Goal: Transaction & Acquisition: Purchase product/service

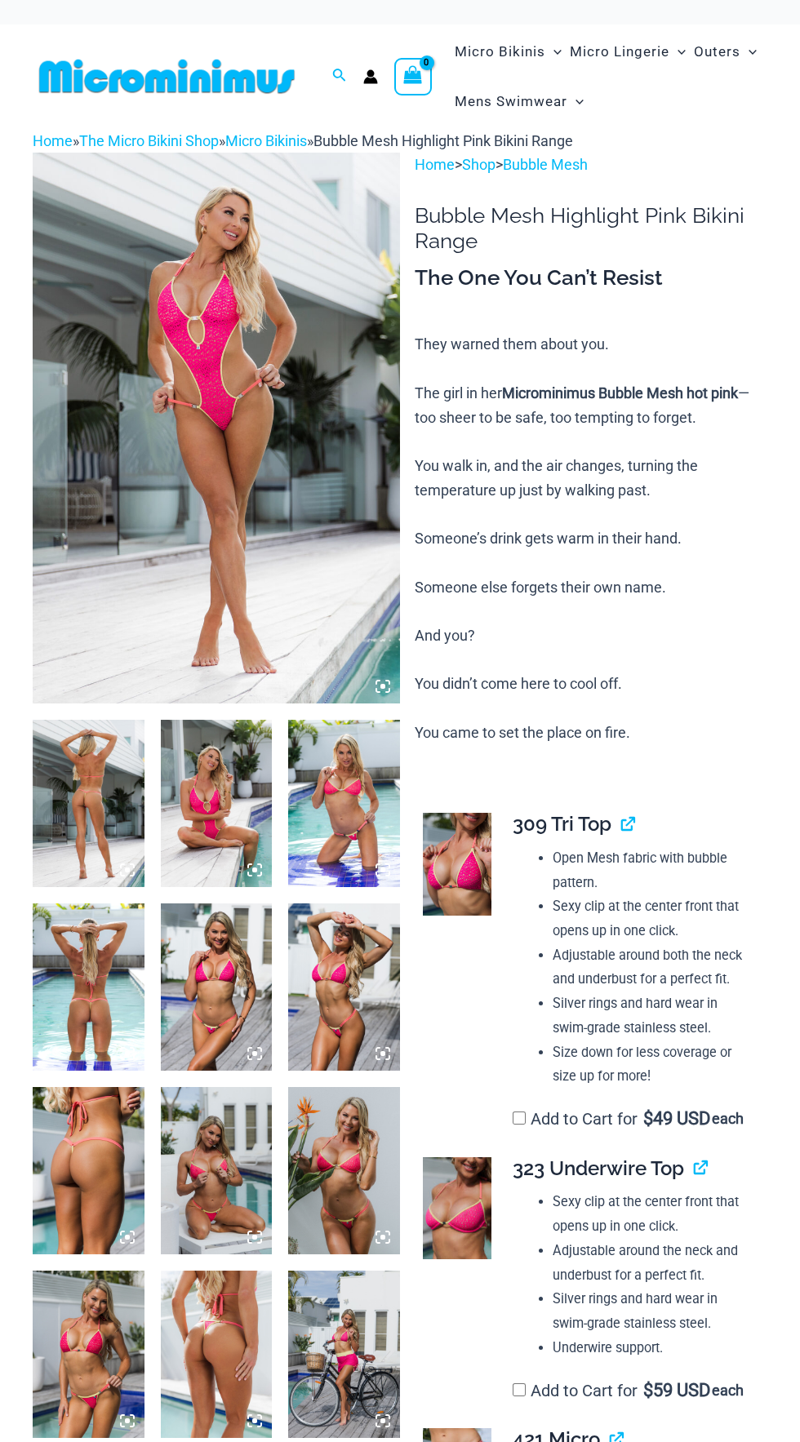
click at [344, 609] on img at bounding box center [216, 428] width 367 height 551
click at [329, 554] on img at bounding box center [216, 428] width 367 height 551
click at [388, 690] on icon at bounding box center [382, 686] width 15 height 15
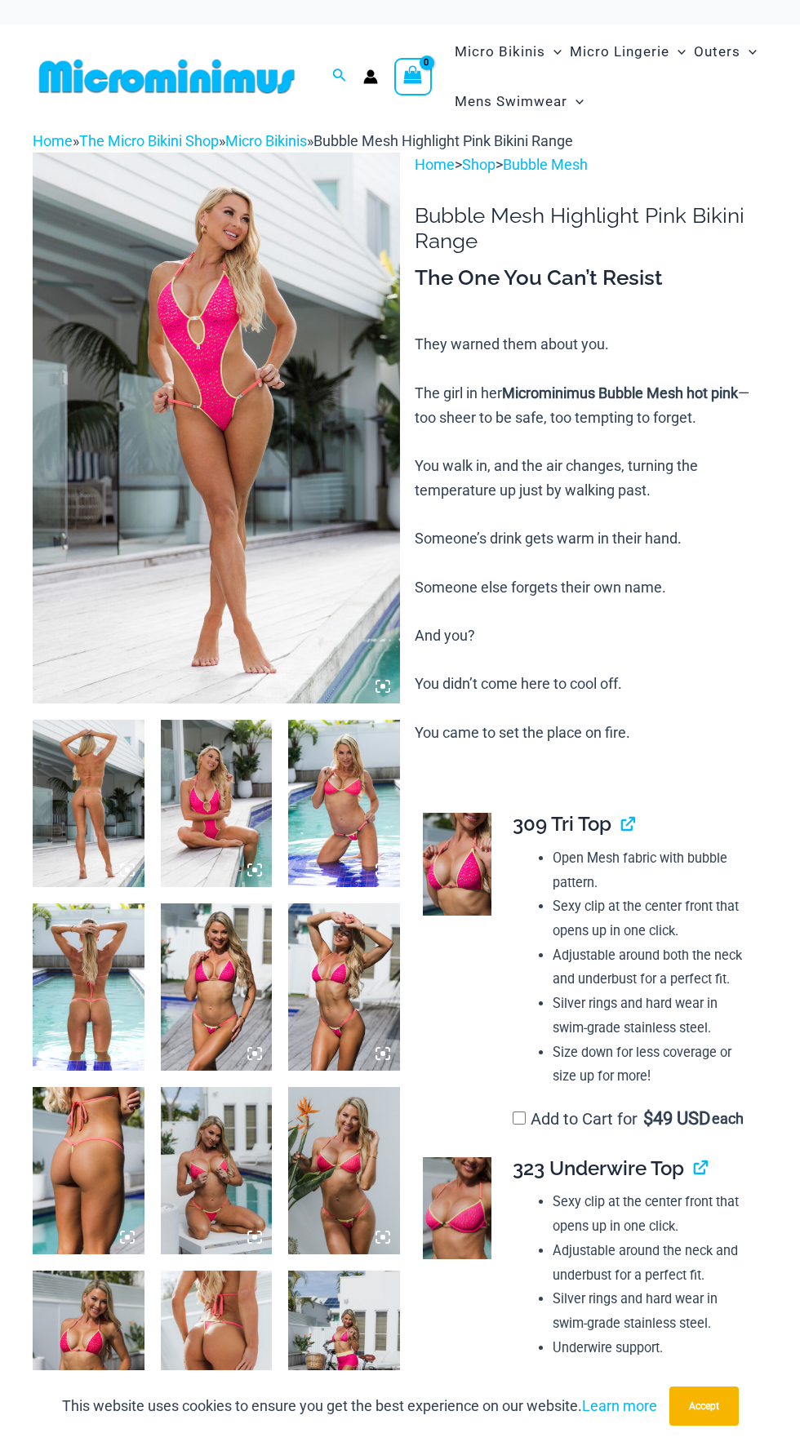
click at [103, 801] on img at bounding box center [89, 803] width 112 height 167
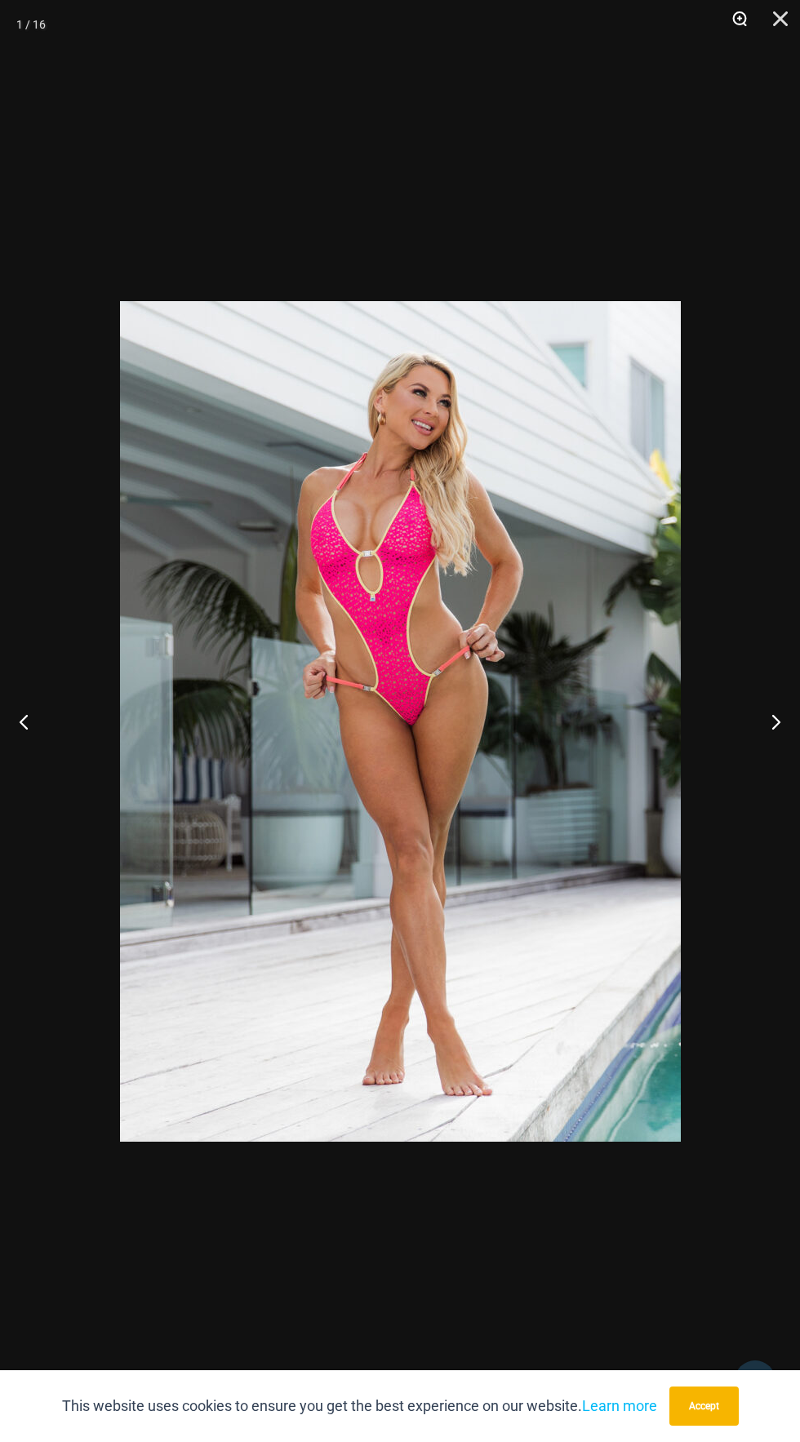
click at [722, 18] on button "Zoom" at bounding box center [733, 24] width 41 height 49
click at [718, 26] on button "Zoom" at bounding box center [733, 24] width 41 height 49
click at [734, 38] on button "Zoom" at bounding box center [733, 24] width 41 height 49
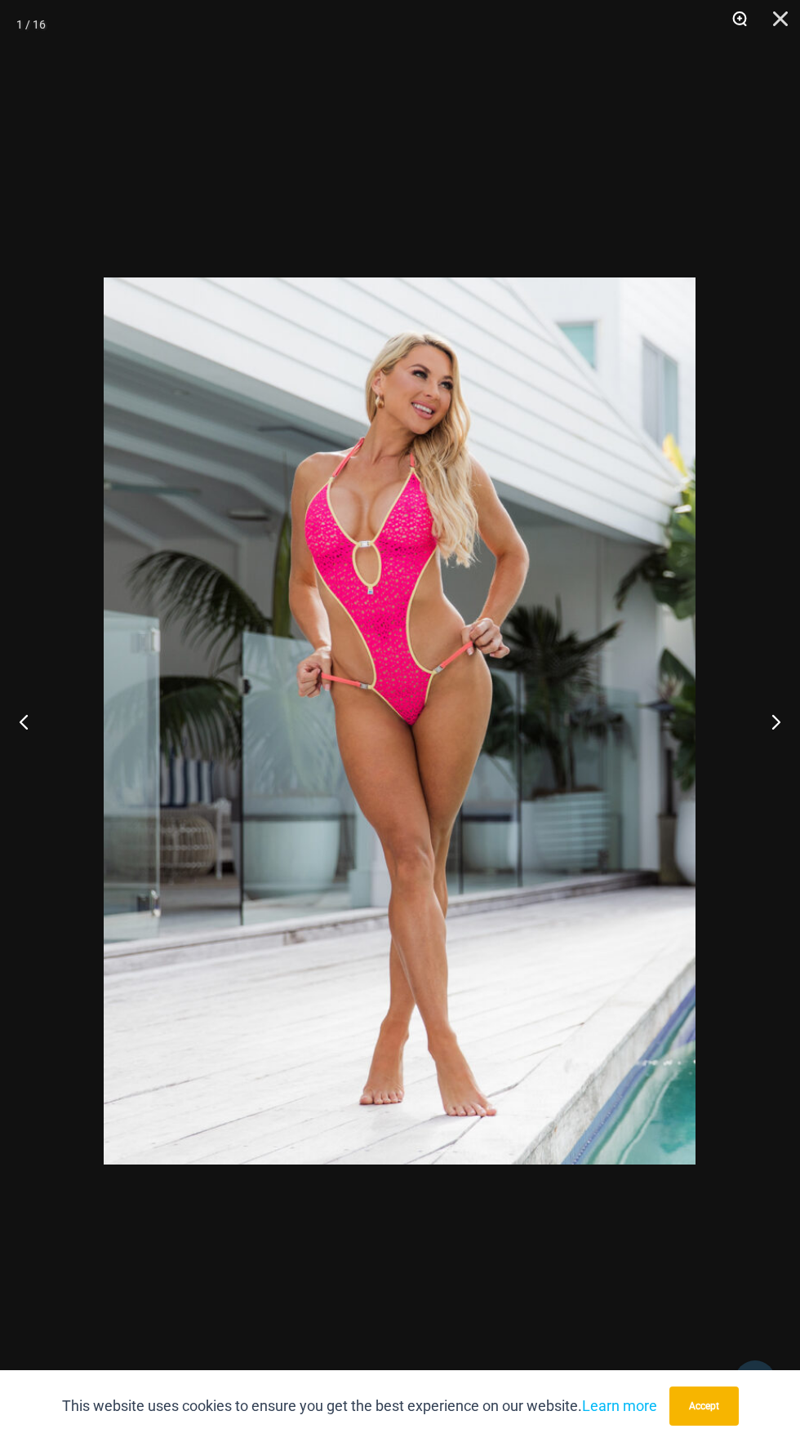
click at [730, 19] on button "Zoom" at bounding box center [733, 24] width 41 height 49
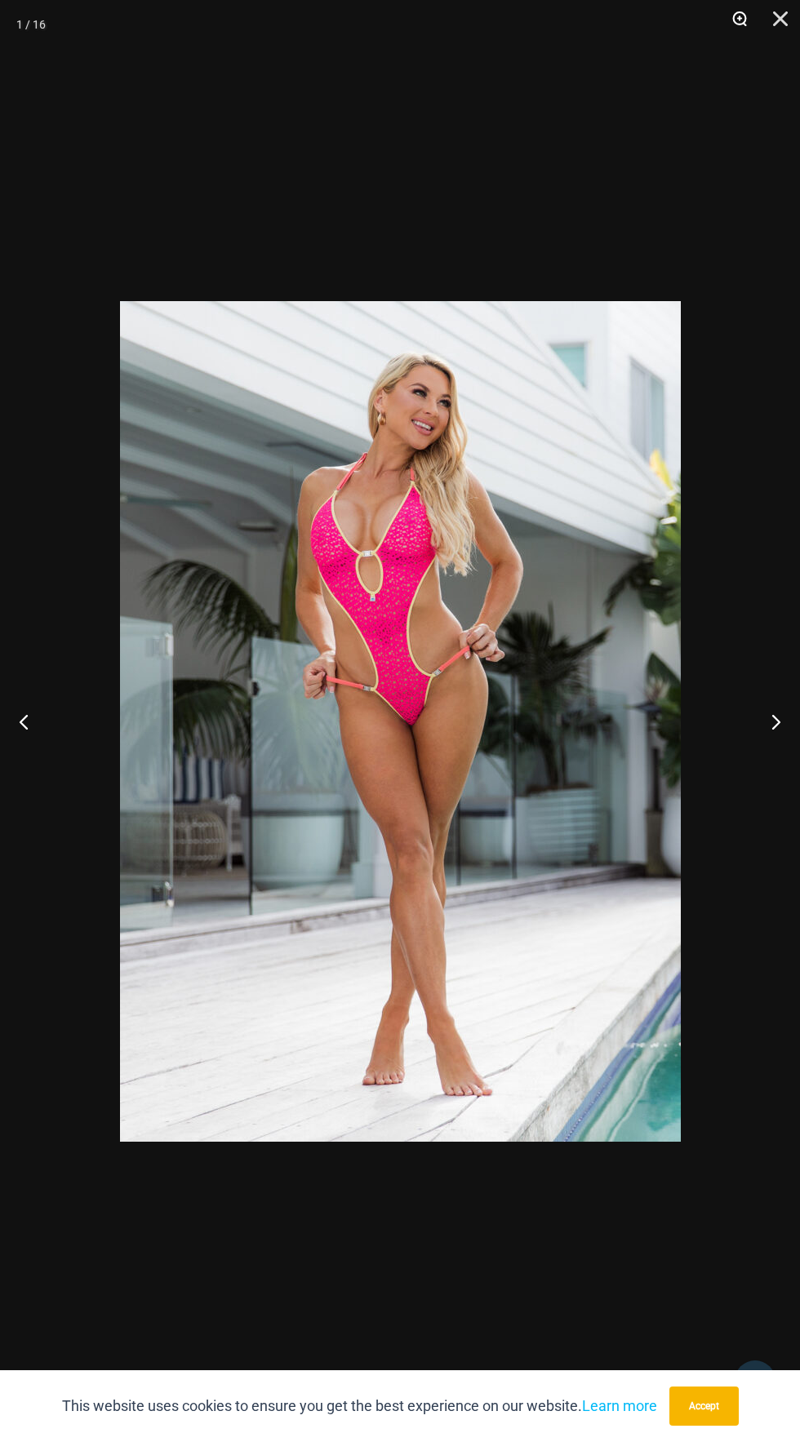
click at [717, 22] on button "Zoom" at bounding box center [733, 24] width 41 height 49
click at [726, 30] on button "Zoom" at bounding box center [733, 24] width 41 height 49
click at [722, 20] on button "Zoom" at bounding box center [733, 24] width 41 height 49
click at [748, 30] on button "Zoom" at bounding box center [733, 24] width 41 height 49
click at [739, 26] on button "Zoom" at bounding box center [733, 24] width 41 height 49
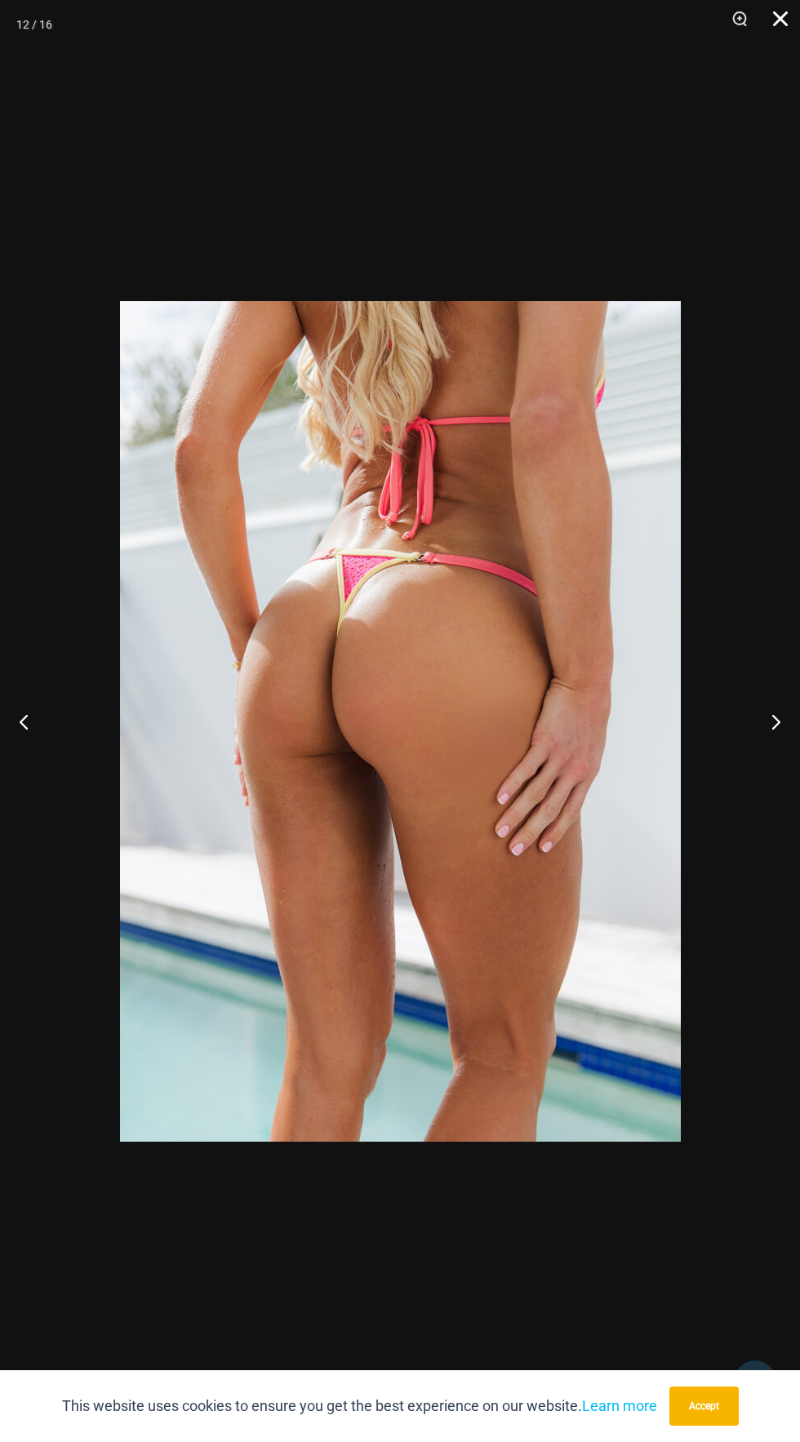
click at [770, 23] on button "Close" at bounding box center [774, 24] width 41 height 49
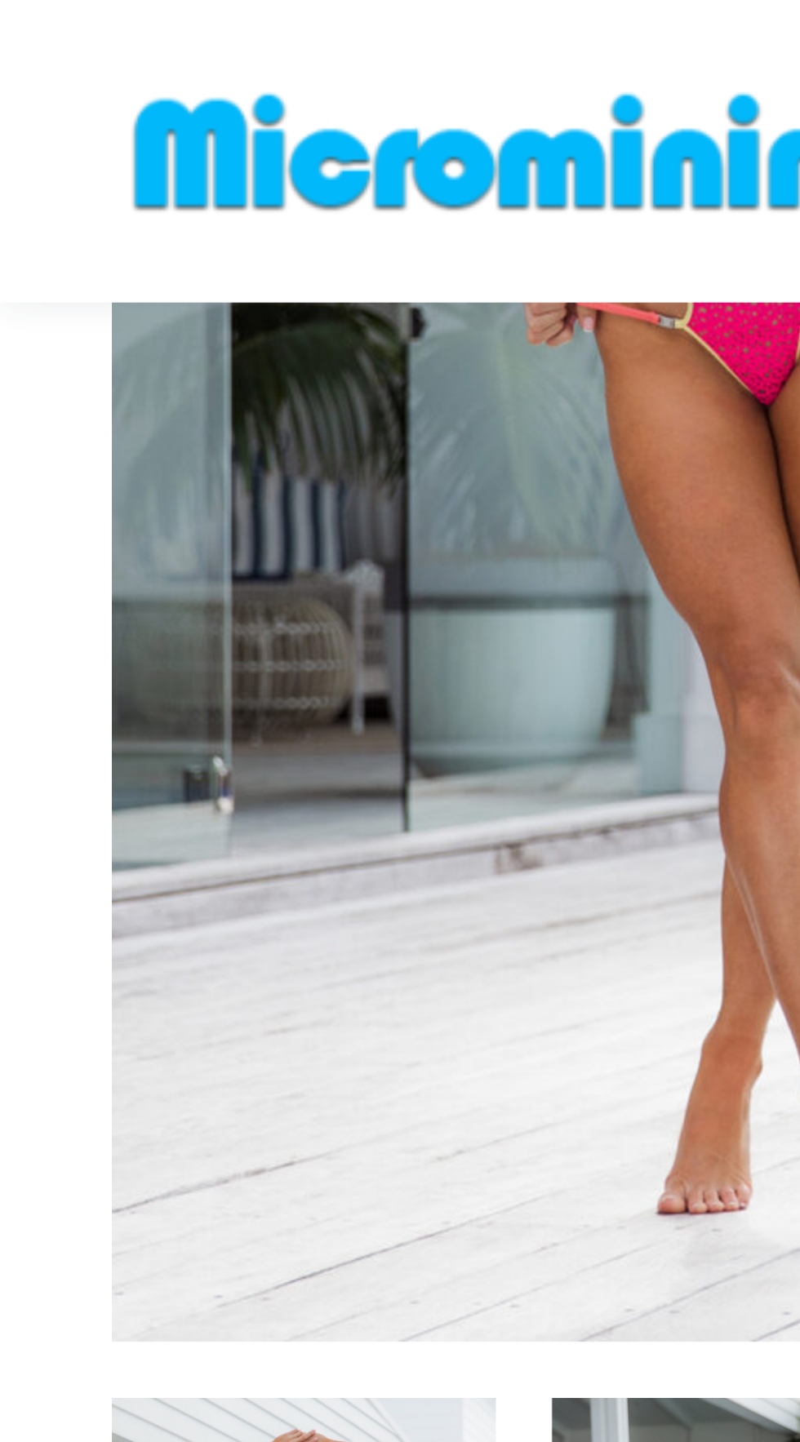
scroll to position [291, 0]
